Goal: Information Seeking & Learning: Find specific fact

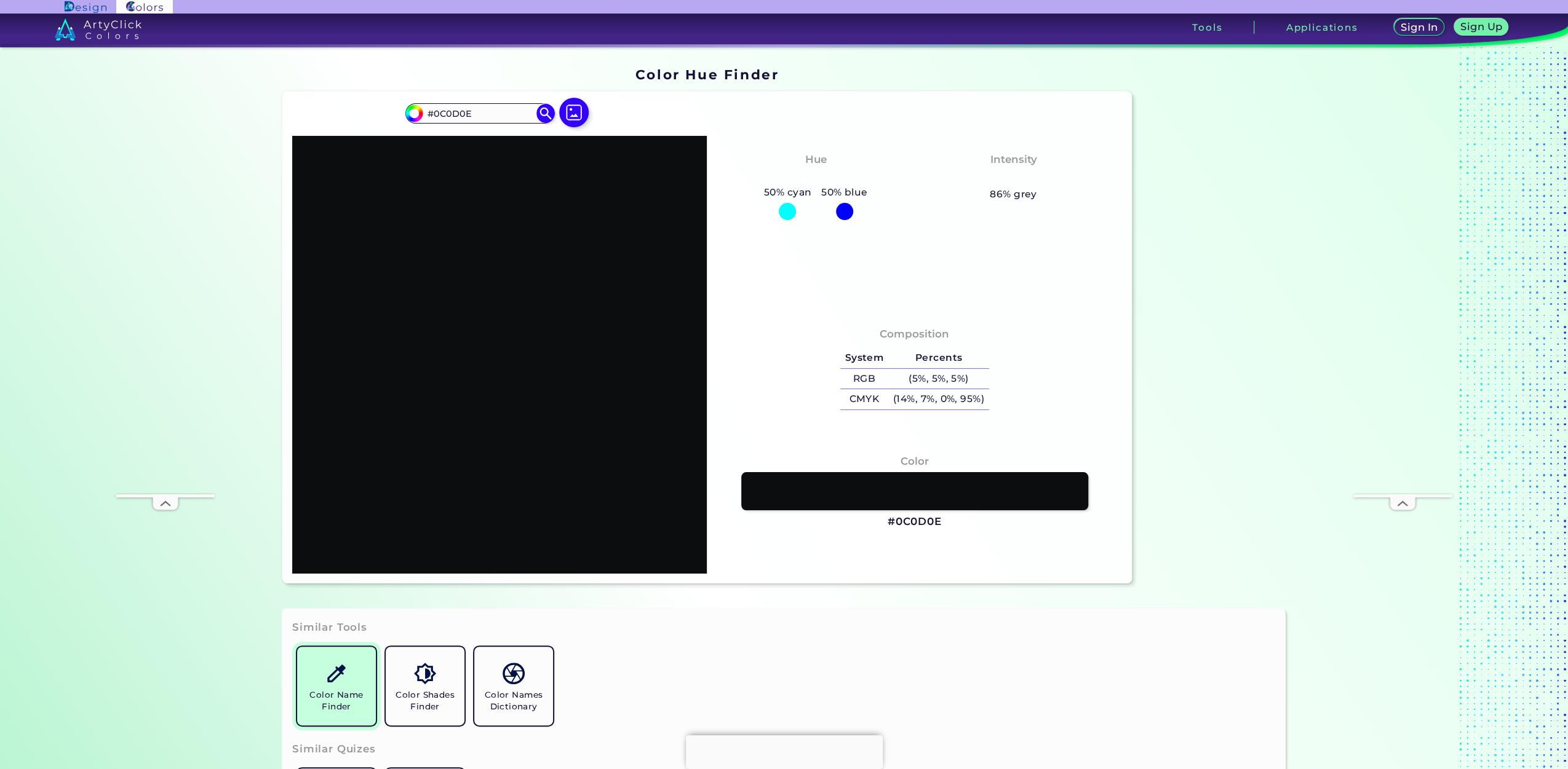
click at [332, 698] on h5 "Color Name Finder" at bounding box center [336, 701] width 69 height 23
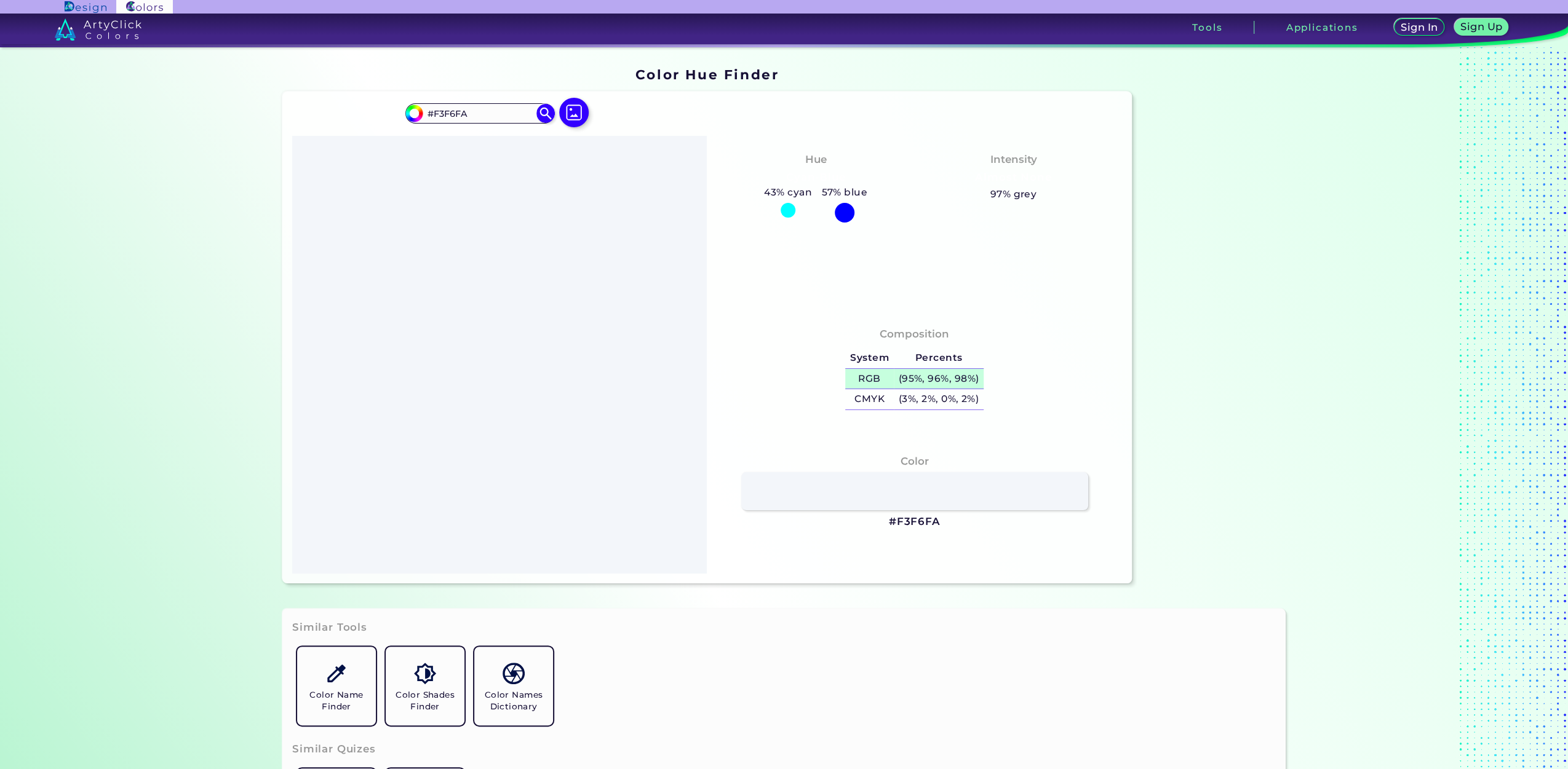
click at [888, 377] on h5 "RGB" at bounding box center [868, 379] width 48 height 21
drag, startPoint x: 993, startPoint y: 376, endPoint x: 968, endPoint y: 379, distance: 25.2
click at [968, 379] on div "Composition System Percents RGB (95%, 96%, 98%) CMYK (3%, 2%, 0%, 2%)" at bounding box center [914, 370] width 395 height 99
click at [968, 379] on h5 "(95%, 96%, 98%)" at bounding box center [938, 379] width 90 height 21
copy table "System Percents RGB (95%, 96%, 98%"
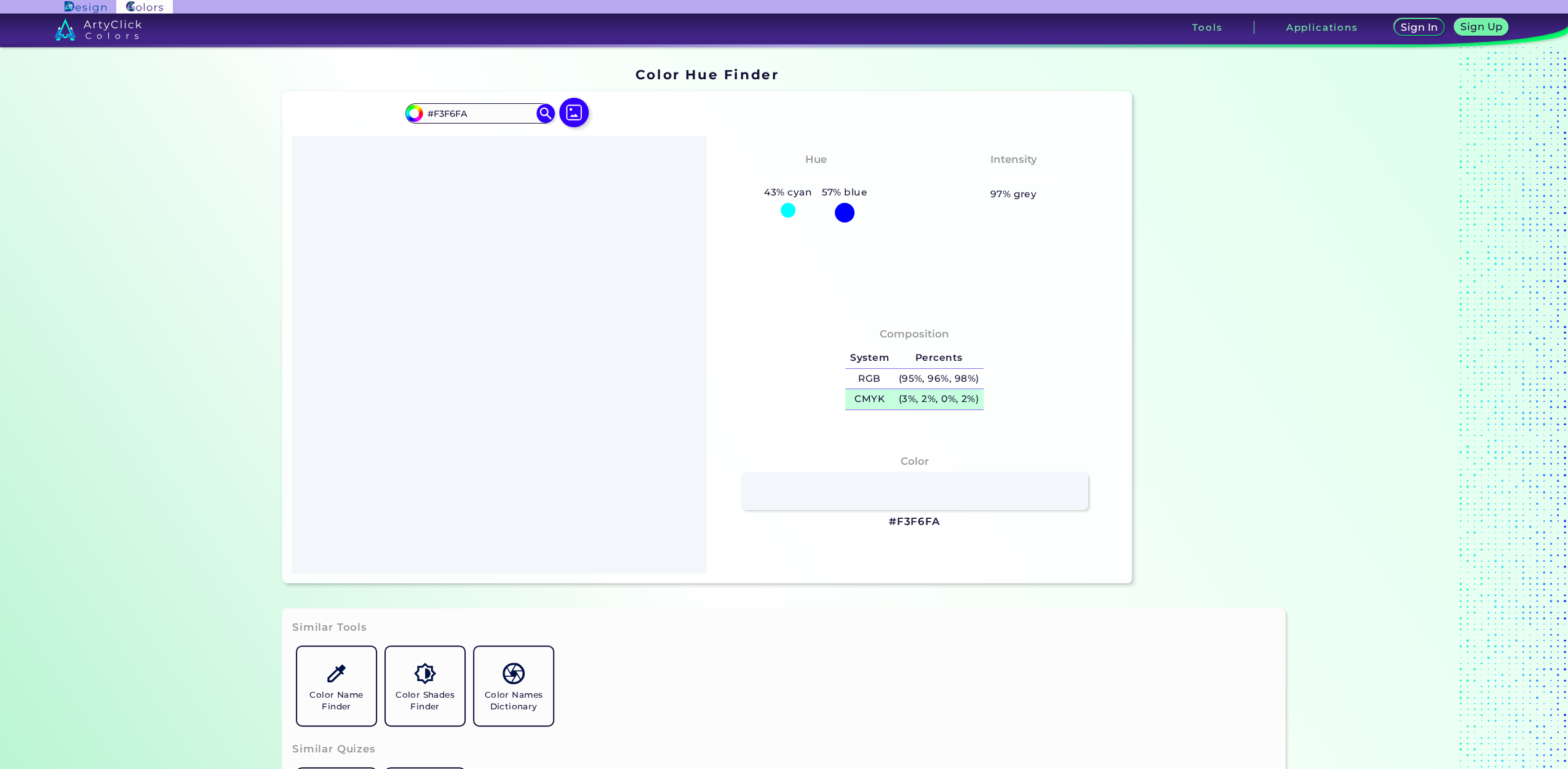
click at [923, 393] on h5 "(3%, 2%, 0%, 2%)" at bounding box center [938, 399] width 90 height 21
